Goal: Information Seeking & Learning: Learn about a topic

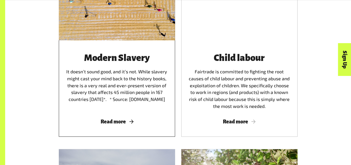
scroll to position [780, 0]
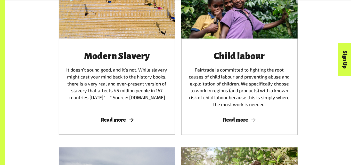
click at [119, 121] on span "Read more" at bounding box center [117, 120] width 104 height 6
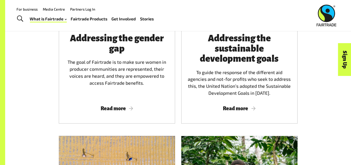
scroll to position [579, 0]
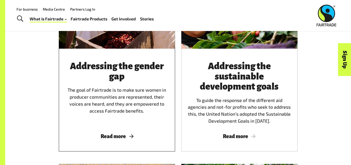
click at [110, 139] on span "Read more" at bounding box center [117, 136] width 104 height 6
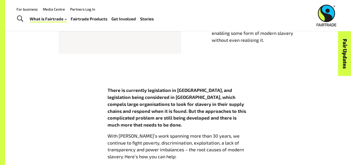
scroll to position [332, 0]
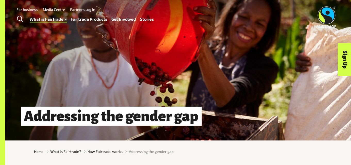
scroll to position [1, 0]
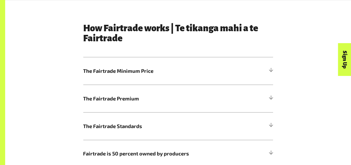
scroll to position [278, 0]
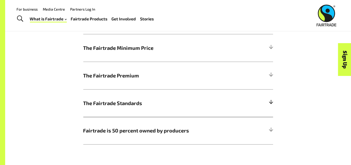
click at [102, 115] on h5 "The Fairtrade Standards" at bounding box center [178, 103] width 190 height 28
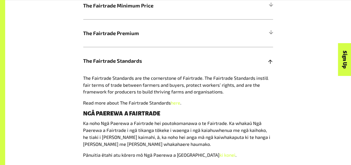
scroll to position [321, 0]
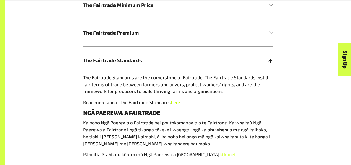
click at [177, 104] on link "here" at bounding box center [176, 102] width 10 height 6
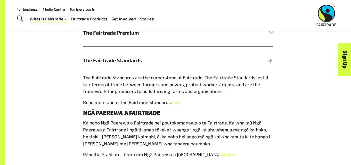
click at [130, 39] on h5 "The Fairtrade Premium" at bounding box center [178, 33] width 190 height 28
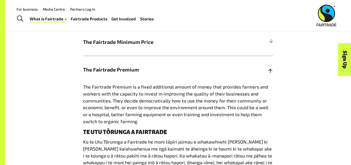
scroll to position [283, 0]
click at [132, 43] on span "The Fairtrade Minimum Price" at bounding box center [154, 42] width 143 height 8
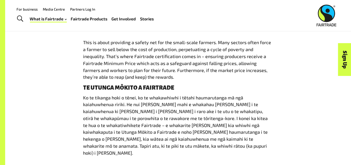
scroll to position [230, 0]
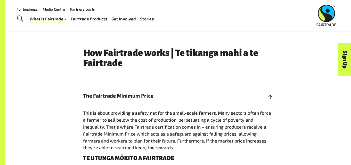
click at [126, 103] on h5 "The Fairtrade Minimum Price" at bounding box center [178, 96] width 190 height 28
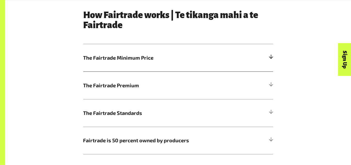
scroll to position [278, 0]
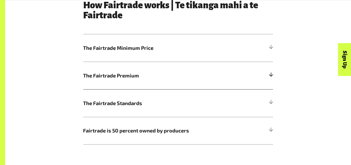
click at [135, 80] on span "The Fairtrade Premium" at bounding box center [154, 76] width 143 height 8
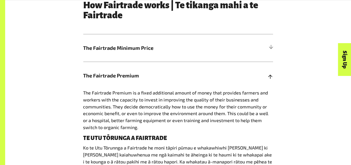
click at [151, 78] on span "The Fairtrade Premium" at bounding box center [154, 76] width 143 height 8
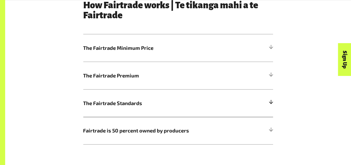
click at [140, 103] on span "The Fairtrade Standards" at bounding box center [154, 103] width 143 height 8
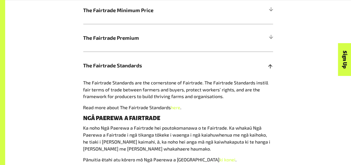
scroll to position [316, 0]
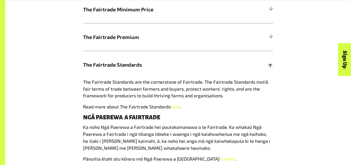
click at [151, 65] on span "The Fairtrade Standards" at bounding box center [154, 65] width 143 height 8
